Goal: Information Seeking & Learning: Learn about a topic

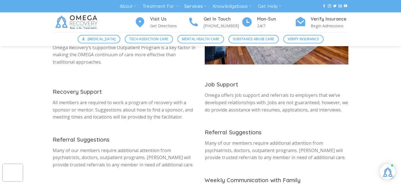
scroll to position [257, 0]
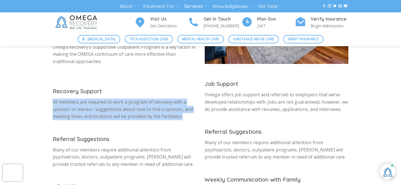
drag, startPoint x: 52, startPoint y: 91, endPoint x: 187, endPoint y: 107, distance: 135.4
click at [187, 107] on p "All members are required to work a program of recovery with a sponsor or mentor…" at bounding box center [125, 109] width 144 height 22
copy p "All members are required to work a program of recovery with a sponsor or mentor…"
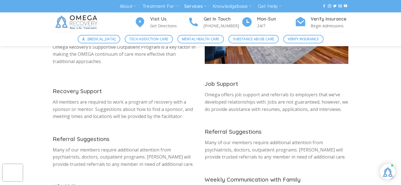
click at [94, 146] on p "Many of our members require additional attention from psychiatrists, doctors, o…" at bounding box center [125, 157] width 144 height 22
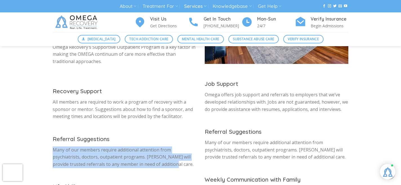
drag, startPoint x: 53, startPoint y: 138, endPoint x: 178, endPoint y: 151, distance: 125.6
click at [178, 151] on p "Many of our members require additional attention from psychiatrists, doctors, o…" at bounding box center [125, 157] width 144 height 22
copy p "Many of our members require additional attention from psychiatrists, doctors, o…"
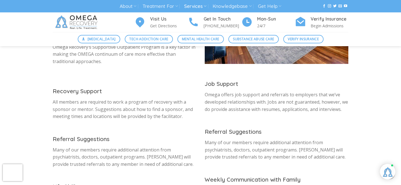
click at [111, 115] on div "Recovery Support All members are required to work a program of recovery with a …" at bounding box center [125, 148] width 144 height 122
drag, startPoint x: 203, startPoint y: 83, endPoint x: 342, endPoint y: 100, distance: 140.3
click at [342, 100] on div "Job Support Omega offers job support and referrals to employers that we’ve deve…" at bounding box center [276, 154] width 152 height 150
copy p "Omega offers job support and referrals to employers that we’ve developed relati…"
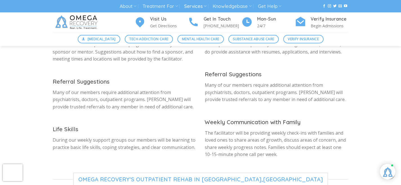
scroll to position [326, 0]
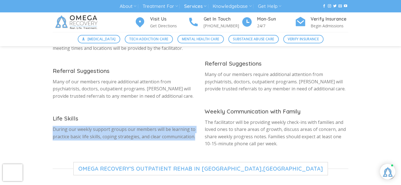
drag, startPoint x: 53, startPoint y: 119, endPoint x: 196, endPoint y: 125, distance: 143.4
click at [196, 125] on div "Recovery Support All members are required to work a program of recovery with a …" at bounding box center [124, 87] width 152 height 136
copy p "During our weekly support groups our members will be learning to practice basic…"
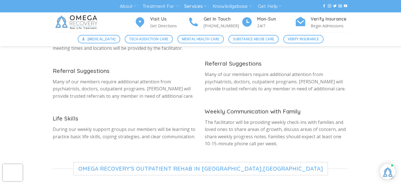
click at [210, 119] on p "The facilitator will be providing weekly check-ins with families and loved ones…" at bounding box center [277, 133] width 144 height 29
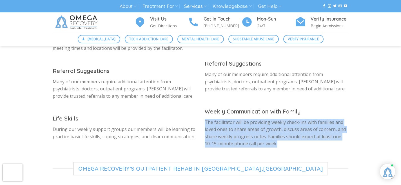
drag, startPoint x: 205, startPoint y: 111, endPoint x: 273, endPoint y: 132, distance: 70.6
click at [273, 132] on p "The facilitator will be providing weekly check-ins with families and loved ones…" at bounding box center [277, 133] width 144 height 29
copy p "The facilitator will be providing weekly check-ins with families and loved ones…"
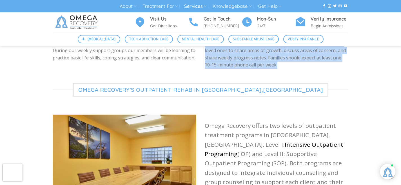
scroll to position [433, 0]
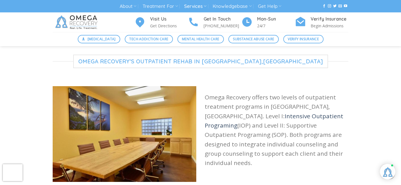
drag, startPoint x: 205, startPoint y: 92, endPoint x: 257, endPoint y: 148, distance: 75.9
click at [257, 148] on p "Omega Recovery offers two levels of outpatient treatment programs in Austin, TX…" at bounding box center [277, 130] width 144 height 75
copy p "Omega Recovery offers two levels of outpatient treatment programs in Austin, TX…"
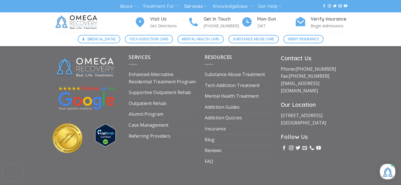
scroll to position [1064, 0]
click at [138, 98] on link "Outpatient Rehab" at bounding box center [148, 103] width 38 height 11
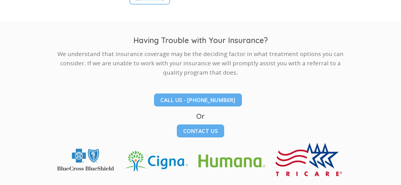
scroll to position [1006, 0]
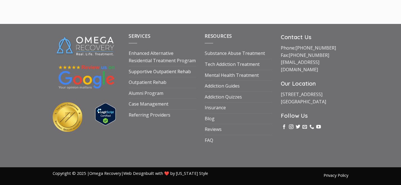
click at [155, 70] on link "Supportive Outpatient Rehab" at bounding box center [160, 71] width 62 height 11
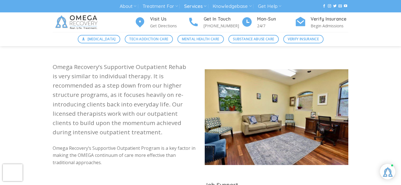
scroll to position [155, 0]
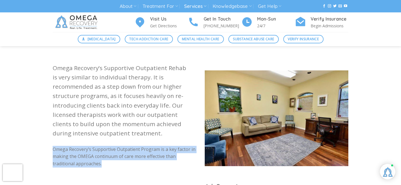
drag, startPoint x: 53, startPoint y: 138, endPoint x: 113, endPoint y: 151, distance: 61.3
click at [113, 151] on p "Omega Recovery’s Supportive Outpatient Program is a key factor in making the OM…" at bounding box center [125, 157] width 144 height 22
copy p "Omega Recovery’s Supportive Outpatient Program is a key factor in making the OM…"
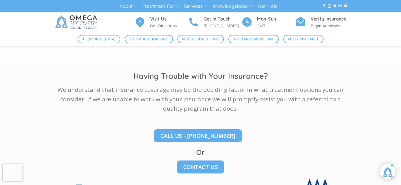
scroll to position [877, 0]
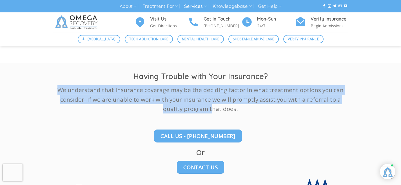
drag, startPoint x: 62, startPoint y: 78, endPoint x: 201, endPoint y: 100, distance: 140.7
click at [201, 100] on p "We understand that insurance coverage may be the deciding factor in what treatm…" at bounding box center [200, 99] width 295 height 28
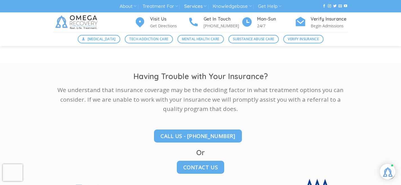
click at [234, 104] on div "Having Trouble with Your Insurance? We understand that insurance coverage may b…" at bounding box center [200, 142] width 295 height 143
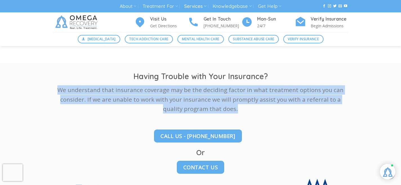
drag, startPoint x: 61, startPoint y: 76, endPoint x: 260, endPoint y: 95, distance: 200.1
click at [260, 95] on p "We understand that insurance coverage may be the deciding factor in what treatm…" at bounding box center [200, 99] width 295 height 28
copy p "We understand that insurance coverage may be the deciding factor in what treatm…"
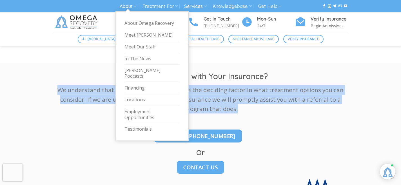
click at [131, 5] on link "About" at bounding box center [128, 6] width 17 height 10
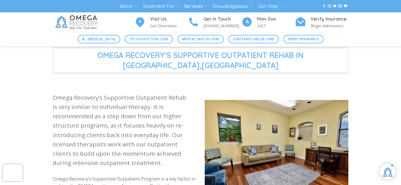
scroll to position [125, 0]
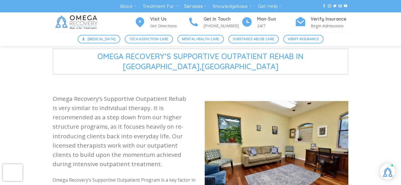
click at [90, 20] on img at bounding box center [77, 22] width 49 height 20
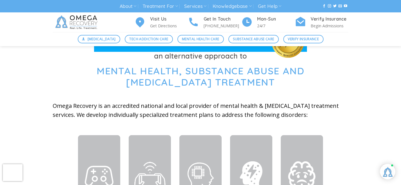
scroll to position [179, 0]
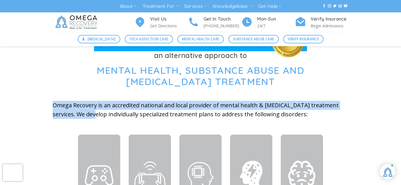
drag, startPoint x: 51, startPoint y: 105, endPoint x: 77, endPoint y: 114, distance: 27.4
click at [77, 114] on div "an alternative approach to Mental Health, Substance Abuse and [MEDICAL_DATA] Tr…" at bounding box center [200, 92] width 304 height 85
copy p "Omega Recovery is an accredited national and local provider of mental health & …"
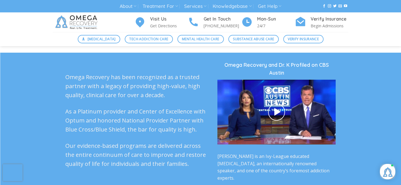
scroll to position [1373, 0]
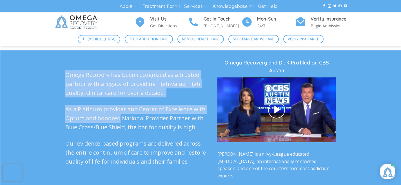
drag, startPoint x: 66, startPoint y: 60, endPoint x: 119, endPoint y: 101, distance: 67.5
click at [119, 101] on div "Omega Recovery has been recognized as a trusted partner with a legacy of provid…" at bounding box center [137, 118] width 144 height 96
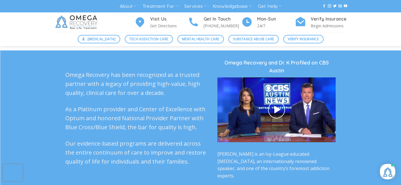
click at [160, 112] on p "As a Platinum provider and Center of Excellence with Optum and honored National…" at bounding box center [137, 118] width 144 height 27
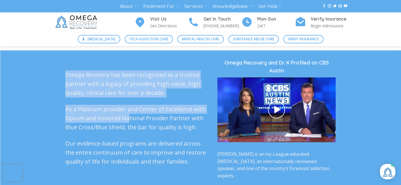
drag, startPoint x: 65, startPoint y: 59, endPoint x: 129, endPoint y: 101, distance: 76.6
click at [129, 101] on div "Omega Recovery has been recognized as a trusted partner with a legacy of provid…" at bounding box center [137, 118] width 144 height 96
click at [62, 59] on div "Omega Recovery has been recognized as a trusted partner with a legacy of provid…" at bounding box center [200, 126] width 304 height 135
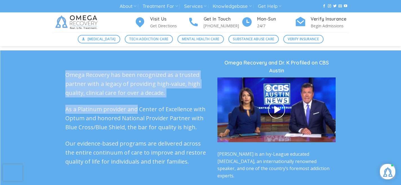
drag, startPoint x: 66, startPoint y: 60, endPoint x: 137, endPoint y: 96, distance: 79.0
click at [137, 96] on div "Omega Recovery has been recognized as a trusted partner with a legacy of provid…" at bounding box center [137, 118] width 144 height 96
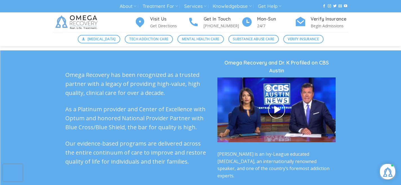
click at [171, 105] on p "As a Platinum provider and Center of Excellence with Optum and honored National…" at bounding box center [137, 118] width 144 height 27
drag, startPoint x: 66, startPoint y: 59, endPoint x: 65, endPoint y: 63, distance: 3.9
click at [65, 70] on div "Omega Recovery has been recognized as a trusted partner with a legacy of provid…" at bounding box center [137, 125] width 152 height 111
click at [59, 59] on div "Omega Recovery has been recognized as a trusted partner with a legacy of provid…" at bounding box center [200, 126] width 304 height 135
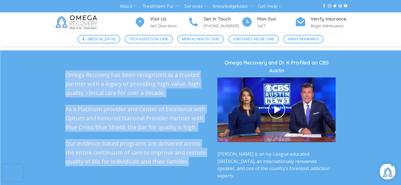
drag, startPoint x: 64, startPoint y: 59, endPoint x: 185, endPoint y: 157, distance: 156.5
click at [185, 157] on div "Omega Recovery has been recognized as a trusted partner with a legacy of provid…" at bounding box center [137, 125] width 152 height 111
copy div "Omega Recovery has been recognized as a trusted partner with a legacy of provid…"
